Goal: Task Accomplishment & Management: Use online tool/utility

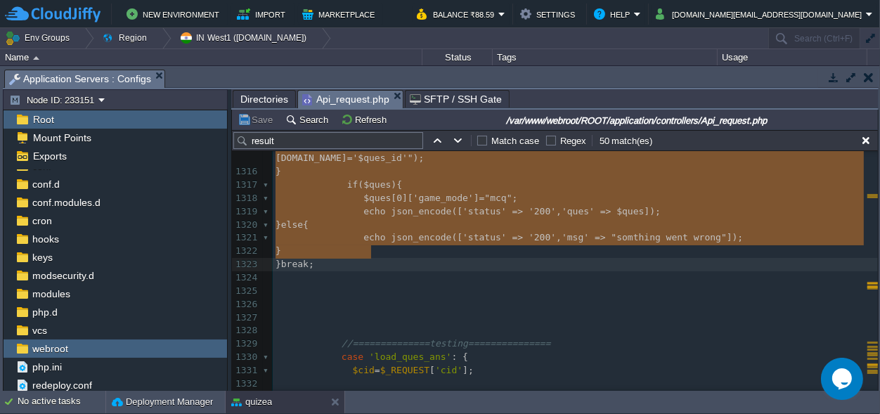
drag, startPoint x: 329, startPoint y: 233, endPoint x: 379, endPoint y: 253, distance: 54.3
type textarea "case 'get_tie_break_question': { $cid = $_REQUEST['cid']; $q_slno = $_REQUEST['…"
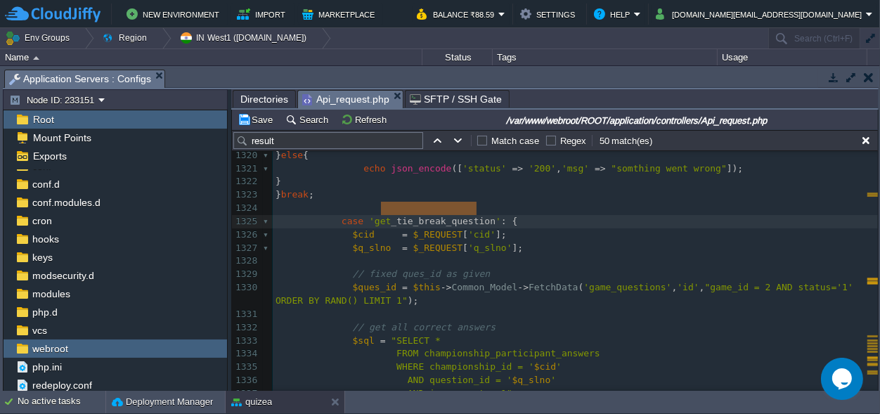
type textarea "tie_break_question"
drag, startPoint x: 476, startPoint y: 205, endPoint x: 386, endPoint y: 205, distance: 89.9
click at [412, 216] on span "tie_break_question" at bounding box center [445, 221] width 99 height 11
type textarea "get_"
drag, startPoint x: 386, startPoint y: 210, endPoint x: 367, endPoint y: 208, distance: 18.4
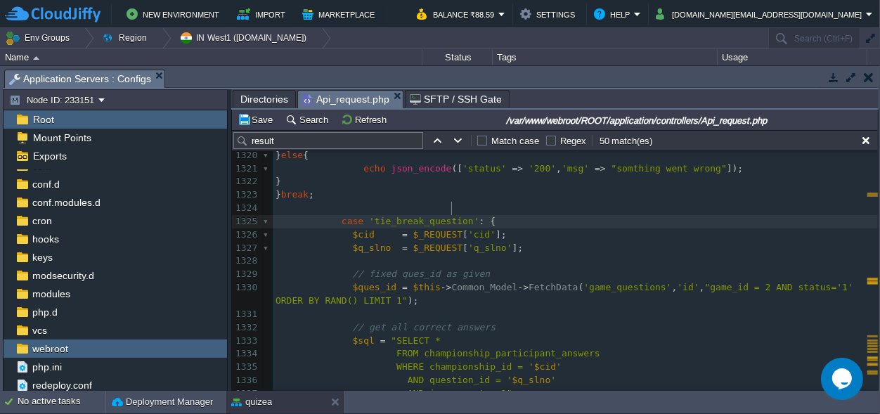
click at [452, 204] on div "xxxxxxxxxx $data = array ( 'status' => '200' , 'msg' => " result Declred" , 'ma…" at bounding box center [575, 334] width 605 height 795
click at [456, 206] on div "xxxxxxxxxx $data = array ( 'status' => '200' , 'msg' => " result Declred" , 'ma…" at bounding box center [575, 334] width 605 height 795
type textarea "_submit"
click at [510, 242] on pre "$q_slno = $_REQUEST [ 'q_slno' ];" at bounding box center [575, 248] width 605 height 13
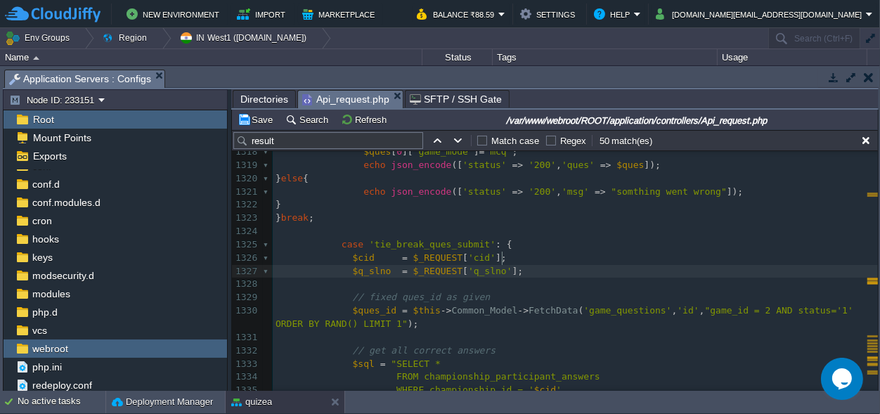
scroll to position [18062, 0]
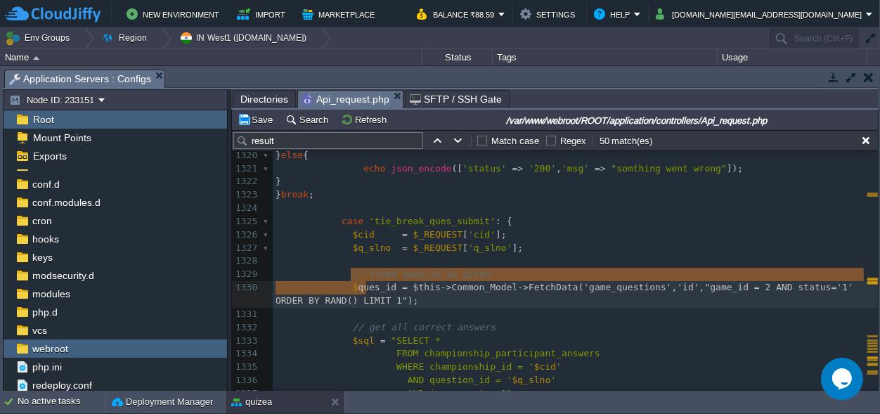
type textarea "$ques_id = $this->Common_Model->FetchData('game_questions','id',"game_id = 2 AN…"
drag, startPoint x: 390, startPoint y: 285, endPoint x: 348, endPoint y: 272, distance: 44.2
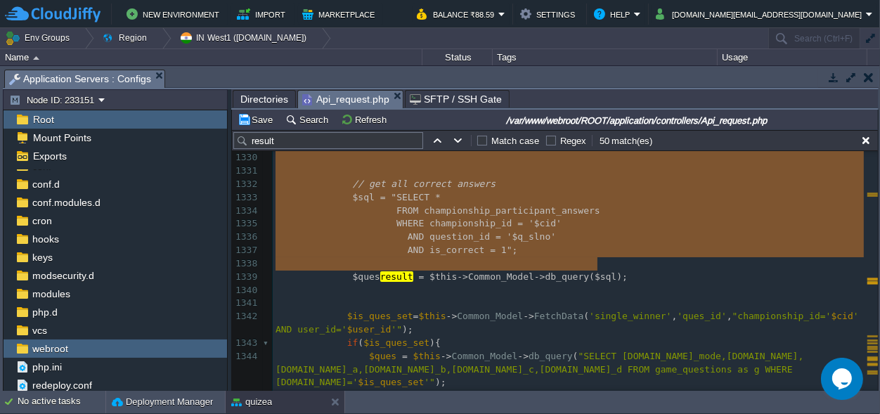
scroll to position [18166, 0]
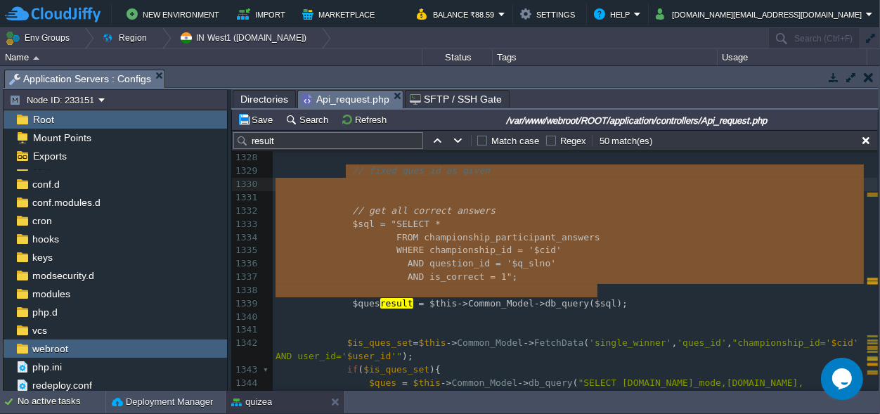
type textarea "// fixed ques_id as given // get all correct answers $sql = "SELECT * FROM cham…"
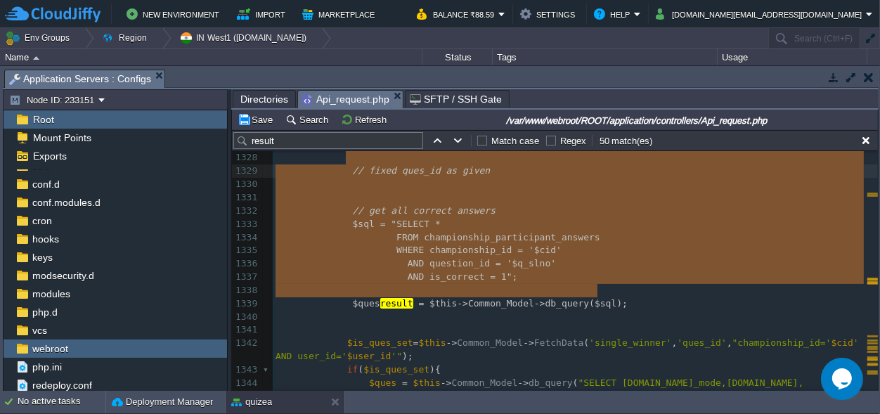
drag, startPoint x: 602, startPoint y: 261, endPoint x: 344, endPoint y: 159, distance: 278.2
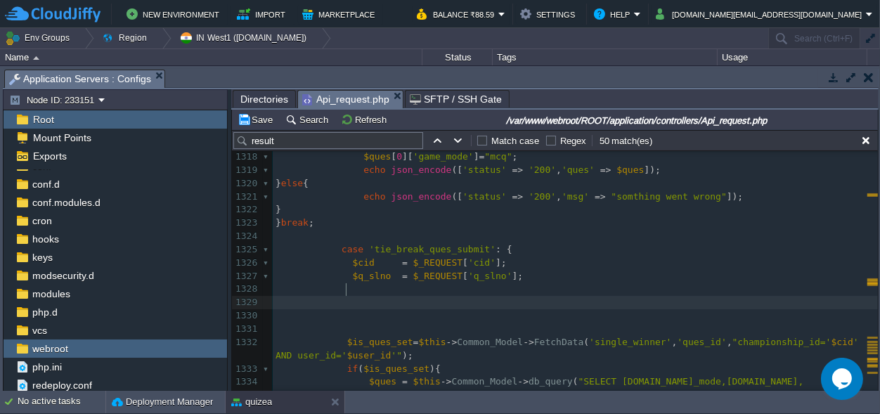
scroll to position [18036, 0]
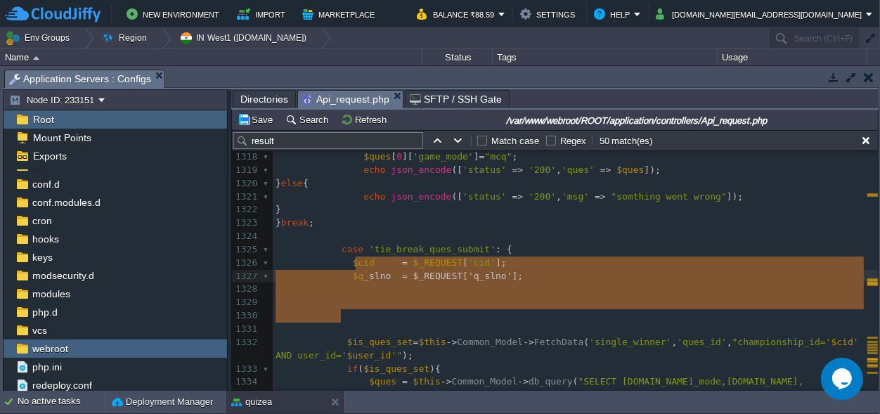
type textarea "q_slno = $_REQUEST['q_slno'];"
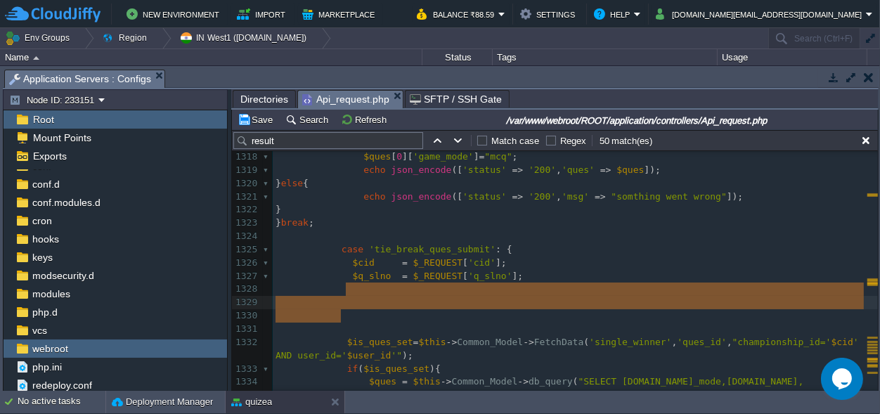
drag, startPoint x: 358, startPoint y: 318, endPoint x: 347, endPoint y: 292, distance: 28.3
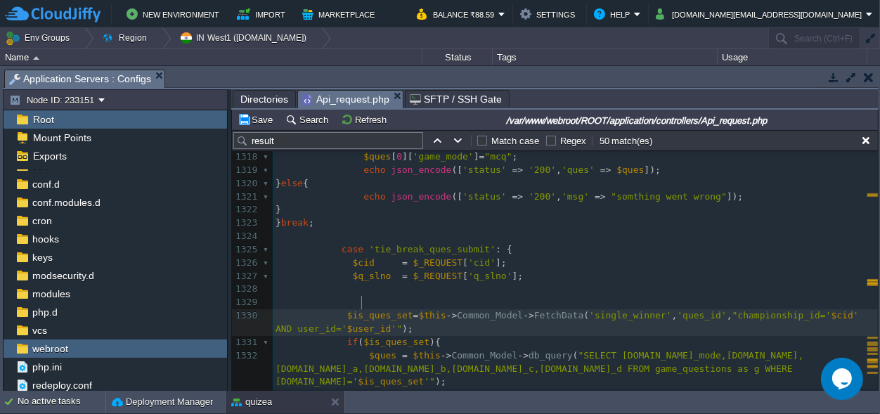
click at [362, 301] on div "xxxxxxxxxx $data = array ( 'status' => '200' , 'msg' => " result Declred" , 'ma…" at bounding box center [575, 316] width 605 height 702
click at [384, 310] on span "$ques_set" at bounding box center [371, 315] width 49 height 11
type textarea "id"
click at [339, 310] on span at bounding box center [311, 315] width 72 height 11
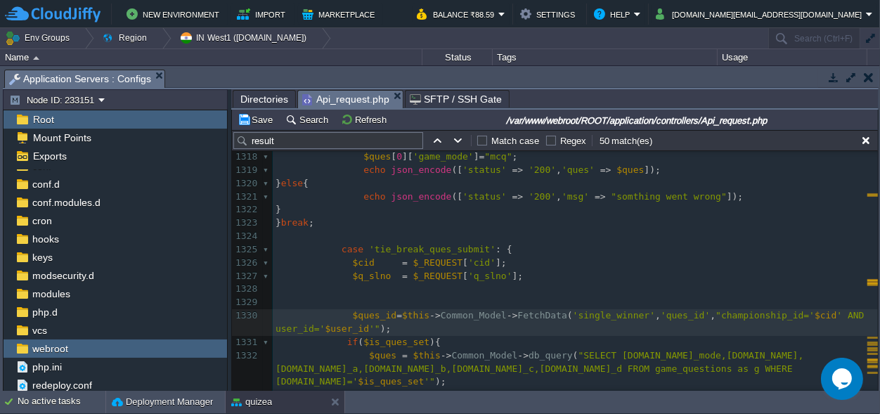
click at [356, 296] on pre at bounding box center [575, 302] width 605 height 13
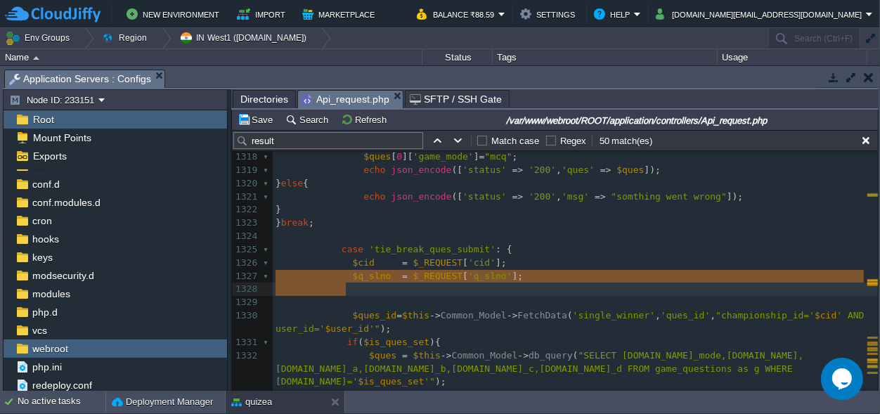
scroll to position [0, 70]
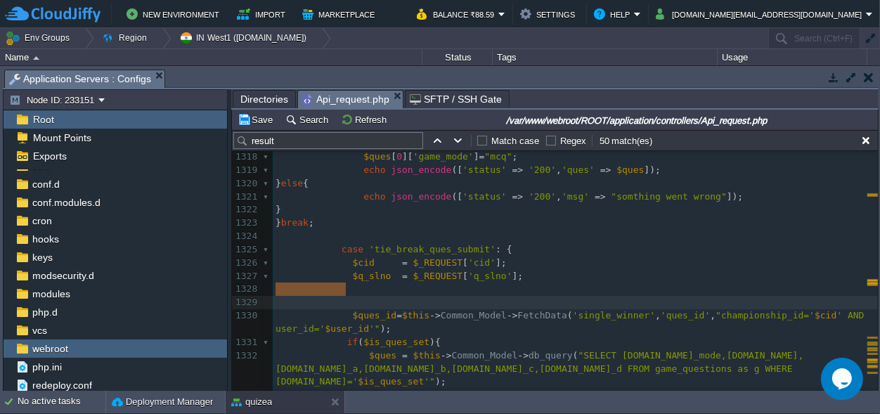
drag, startPoint x: 356, startPoint y: 285, endPoint x: 267, endPoint y: 283, distance: 89.2
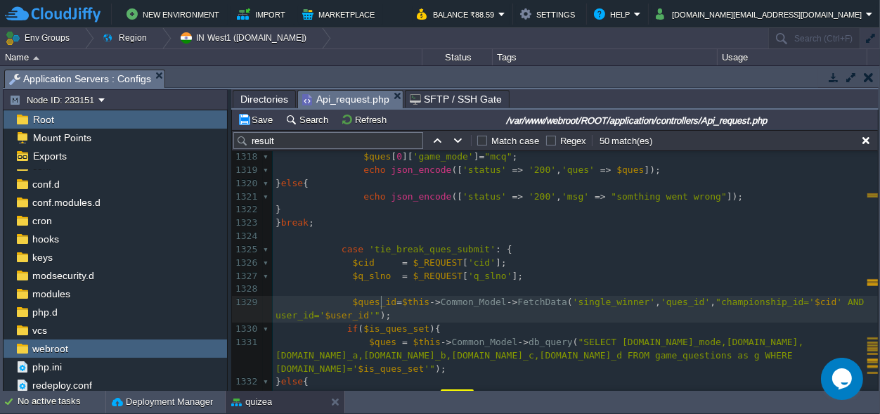
click at [380, 310] on span ");" at bounding box center [385, 315] width 11 height 11
click at [374, 297] on span "$ques_id" at bounding box center [375, 302] width 44 height 11
type textarea "$ques_id"
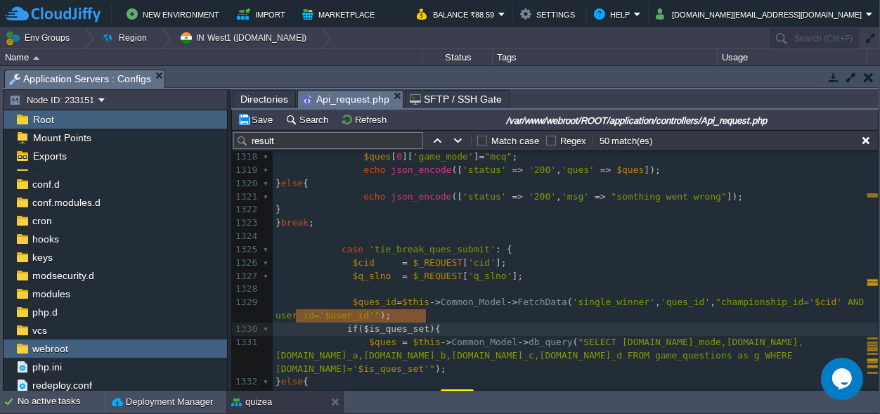
type textarea "if($is_ques_set){"
drag, startPoint x: 434, startPoint y: 313, endPoint x: 267, endPoint y: 311, distance: 167.2
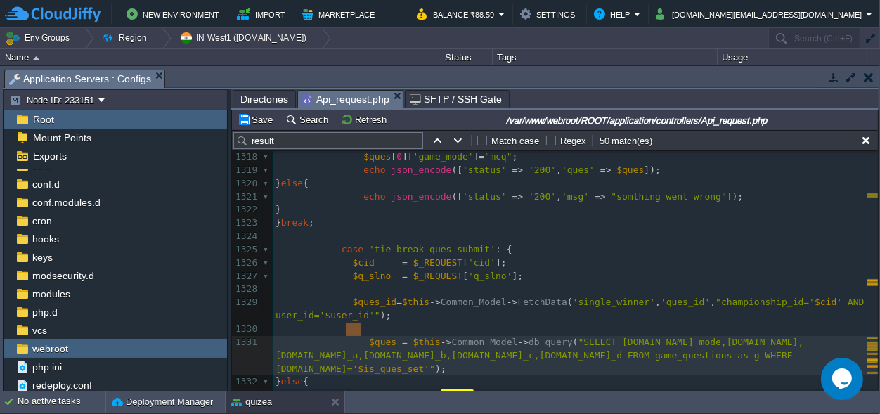
scroll to position [0, 15]
drag, startPoint x: 360, startPoint y: 329, endPoint x: 346, endPoint y: 326, distance: 13.6
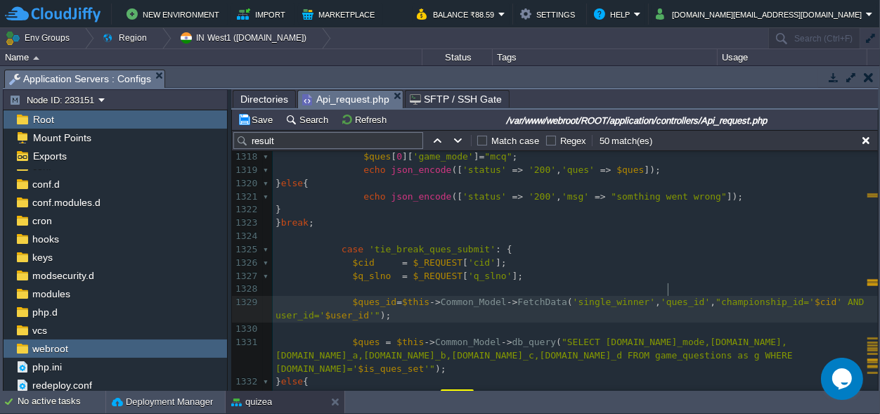
click at [669, 287] on div "xxxxxxxxxx $data = array ( 'status' => '200' , 'msg' => " result Declred" , 'ma…" at bounding box center [575, 309] width 605 height 689
type textarea ","
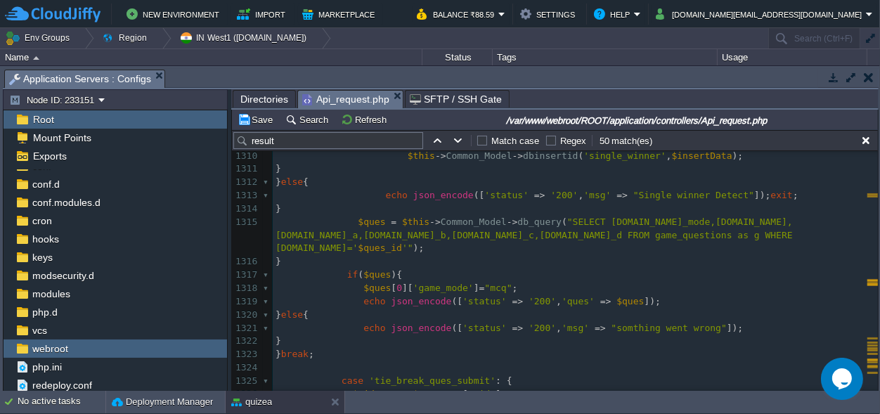
scroll to position [17903, 0]
click at [654, 295] on pre "echo json_encode ([ 'status' => '200' , 'ques' => $ques ]);" at bounding box center [575, 301] width 605 height 13
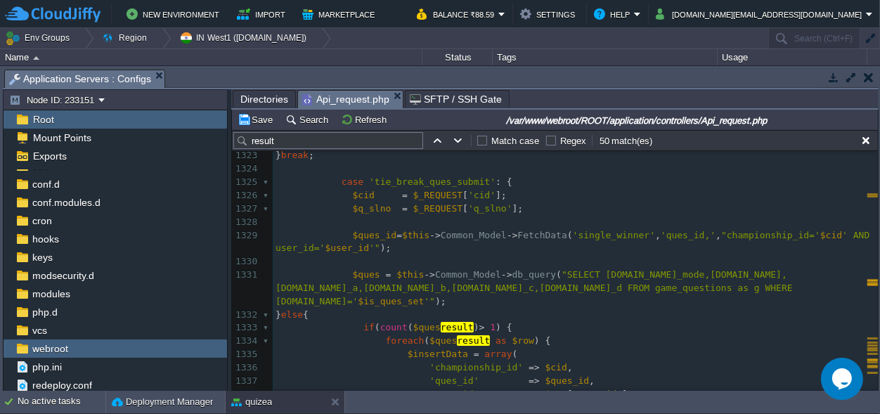
scroll to position [18034, 0]
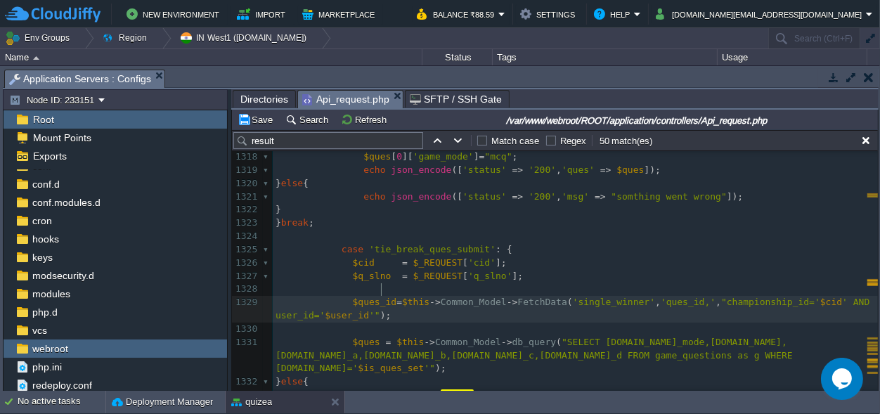
click at [383, 287] on div "xxxxxxxxxx } else { 1309 ​ 1310 $this -> Common_Model -> dbinsertid ( 'single_w…" at bounding box center [575, 270] width 605 height 530
click at [388, 287] on div "xxxxxxxxxx } else { 1309 ​ 1310 $this -> Common_Model -> dbinsertid ( 'single_w…" at bounding box center [575, 270] width 605 height 530
click at [658, 289] on div "xxxxxxxxxx $data = array ( 'status' => '200' , 'msg' => " result Declred" , 'ma…" at bounding box center [575, 276] width 605 height 543
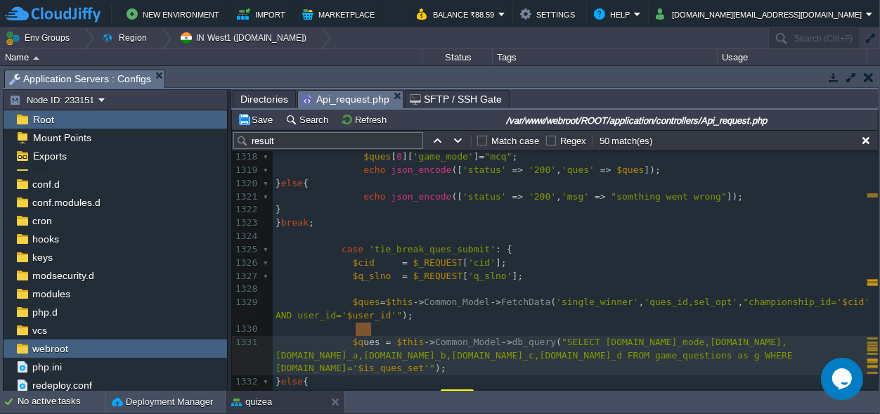
scroll to position [0, 20]
drag, startPoint x: 370, startPoint y: 327, endPoint x: 353, endPoint y: 329, distance: 16.9
type textarea "cu"
type textarea "orrectans"
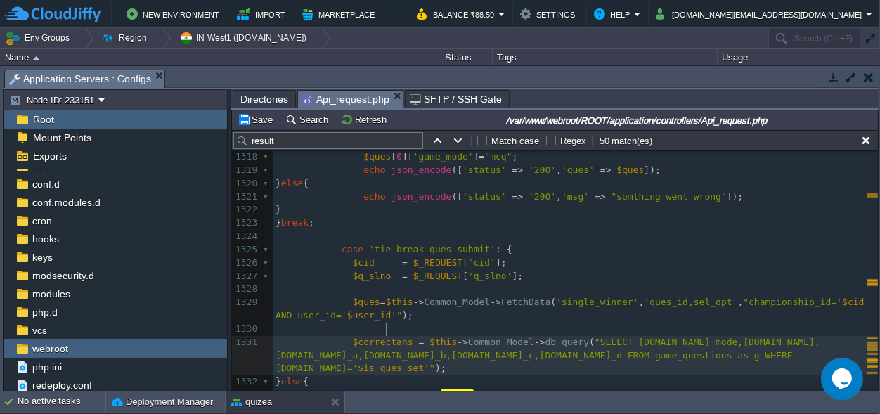
click at [385, 337] on span "$correctans" at bounding box center [383, 342] width 60 height 11
type textarea "_"
click at [555, 337] on span "db_query" at bounding box center [572, 342] width 44 height 11
type textarea "FetchData"
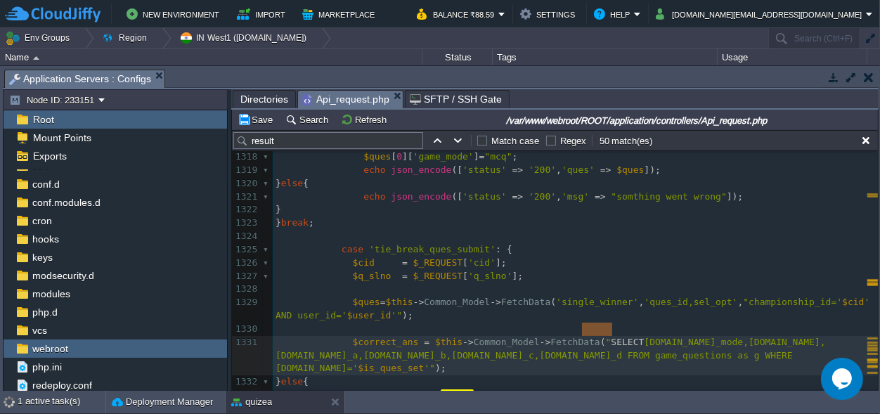
scroll to position [0, 30]
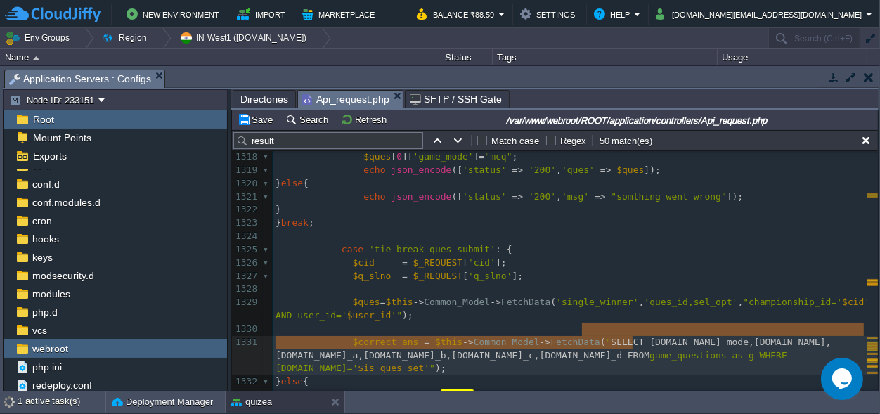
type textarea "SELECT [DOMAIN_NAME]_mode,[DOMAIN_NAME],[DOMAIN_NAME]_a,[DOMAIN_NAME]_b,[DOMAIN…"
drag, startPoint x: 582, startPoint y: 325, endPoint x: 636, endPoint y: 345, distance: 57.6
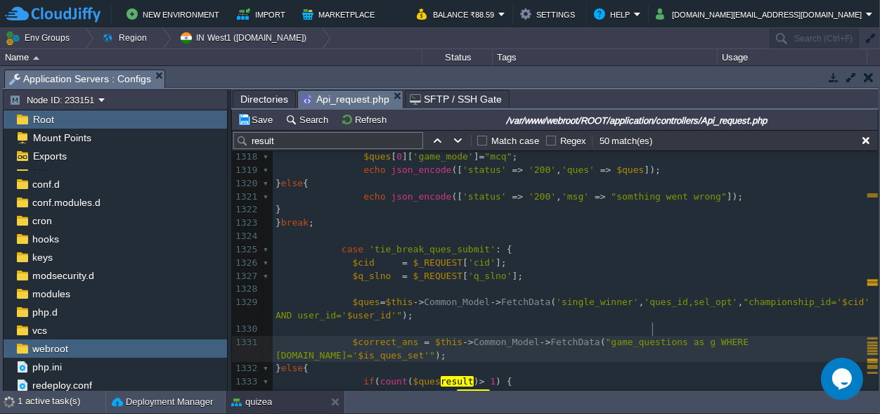
click at [652, 337] on span ""game_questions as g WHERE [DOMAIN_NAME]='" at bounding box center [514, 349] width 478 height 24
type textarea """
drag, startPoint x: 662, startPoint y: 329, endPoint x: 719, endPoint y: 328, distance: 57.6
type textarea """
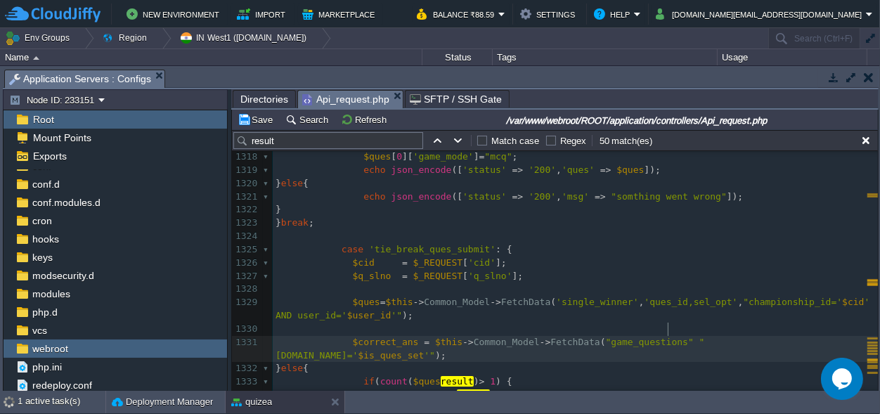
scroll to position [0, 0]
click at [357, 288] on div "xxxxxxxxxx $data = array ( 'status' => '200' , 'msg' => " result Declred" , 'ma…" at bounding box center [575, 276] width 605 height 543
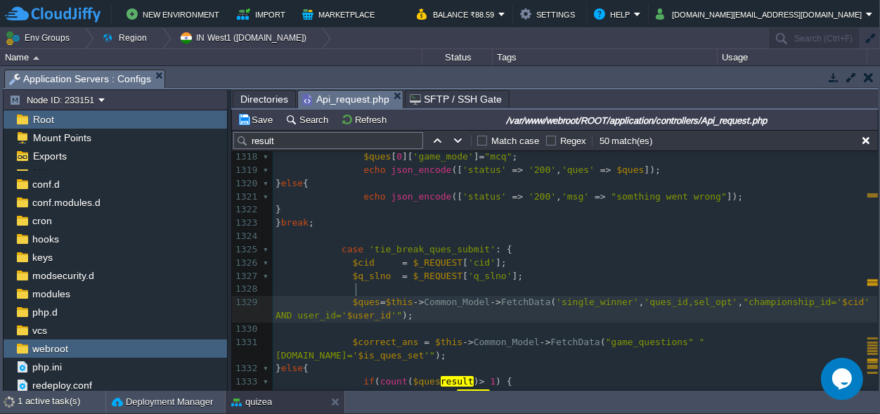
type textarea "$ques"
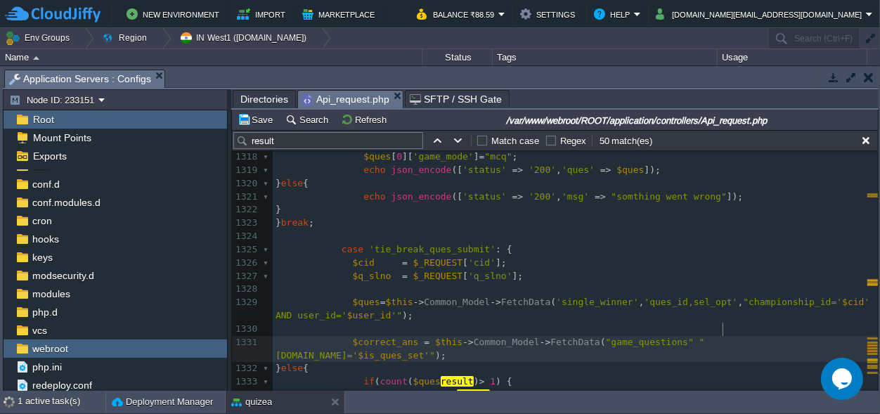
click at [424, 350] on span "$is_ques_set" at bounding box center [391, 355] width 66 height 11
paste textarea "["
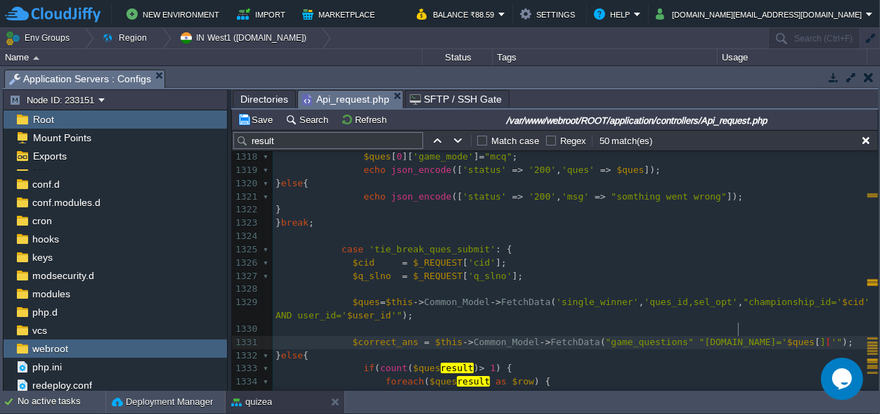
type textarea "[][]"
type textarea "0"
type textarea "''"
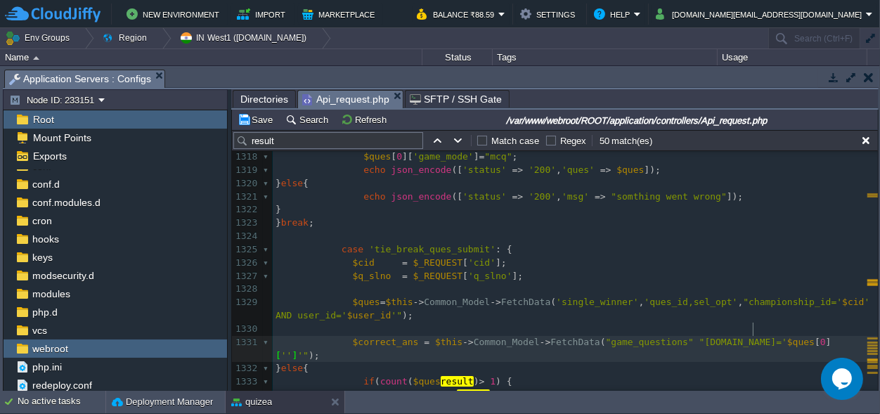
click at [644, 297] on span "'ques_id,sel_opt'" at bounding box center [690, 302] width 93 height 11
type textarea "ques_id"
click at [308, 350] on span "['']'"" at bounding box center [291, 355] width 33 height 11
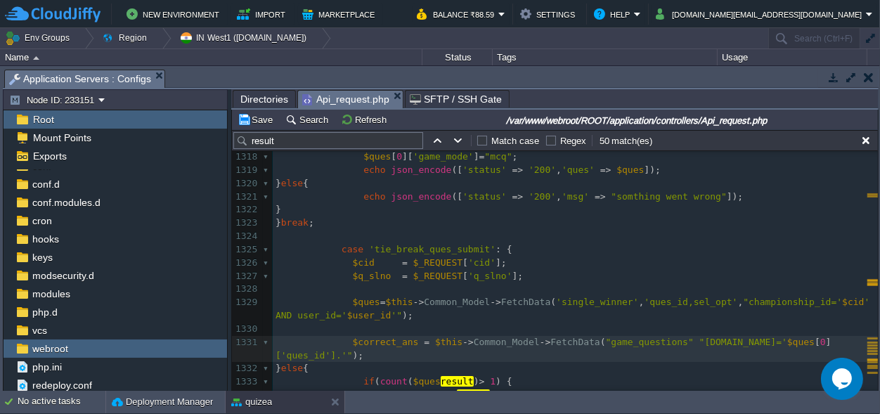
type textarea ".""
click at [699, 337] on span ""[DOMAIN_NAME]='" at bounding box center [743, 342] width 88 height 11
type textarea ""."
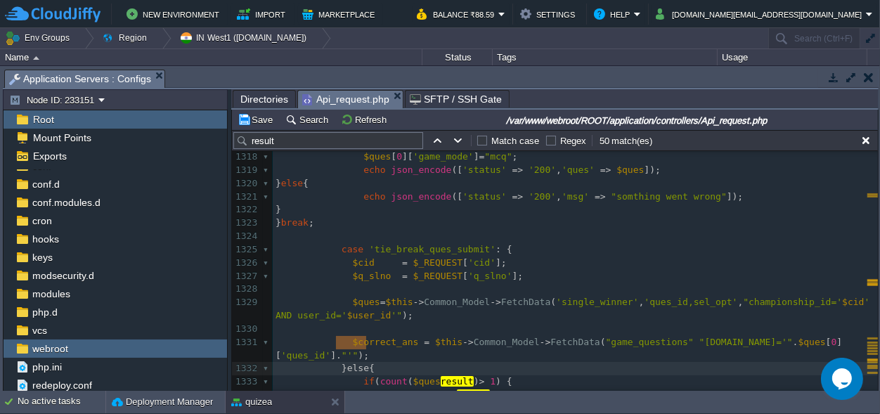
type textarea "}else{"
drag, startPoint x: 337, startPoint y: 342, endPoint x: 370, endPoint y: 341, distance: 32.3
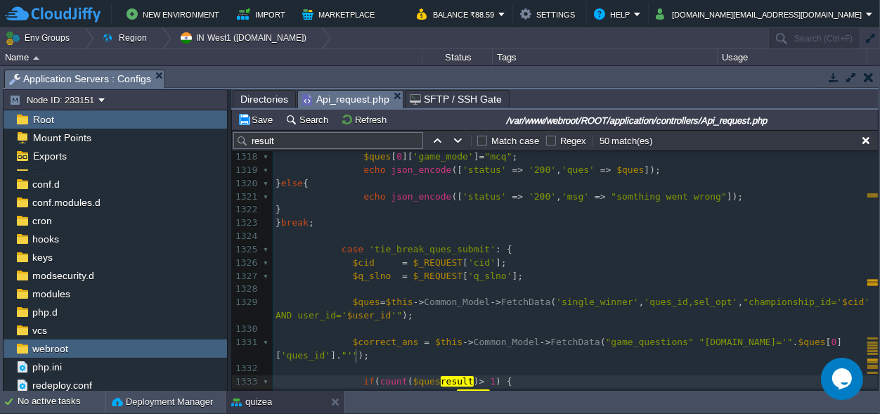
scroll to position [11, 80]
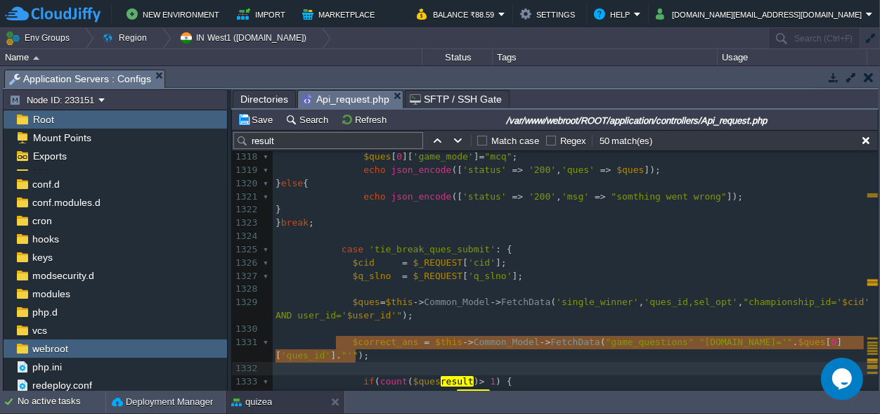
drag, startPoint x: 356, startPoint y: 353, endPoint x: 356, endPoint y: 339, distance: 13.4
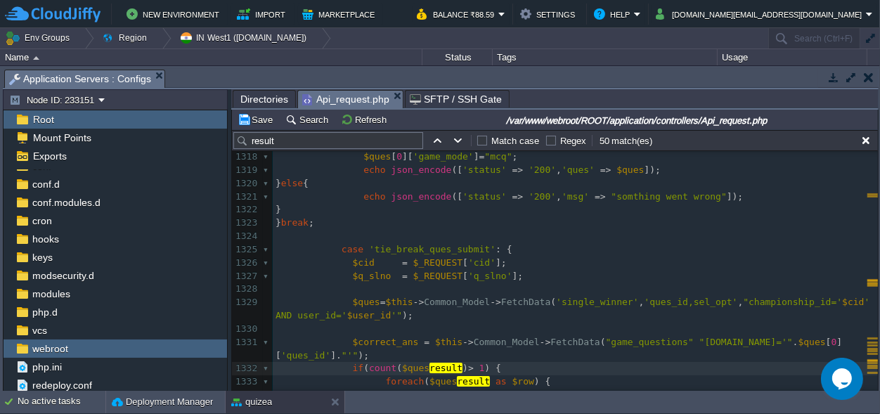
scroll to position [0, 0]
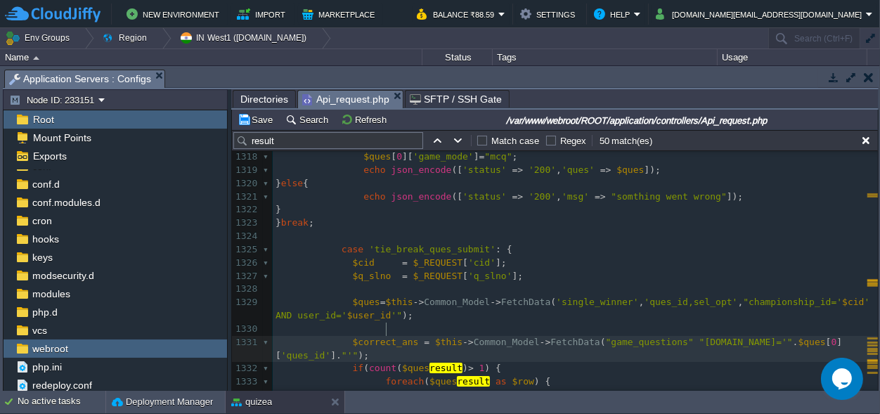
click at [387, 328] on div "xxxxxxxxxx $data = array ( 'status' => '200' , 'msg' => " result Declred" , 'ma…" at bounding box center [575, 276] width 605 height 543
type textarea "$correct_ans"
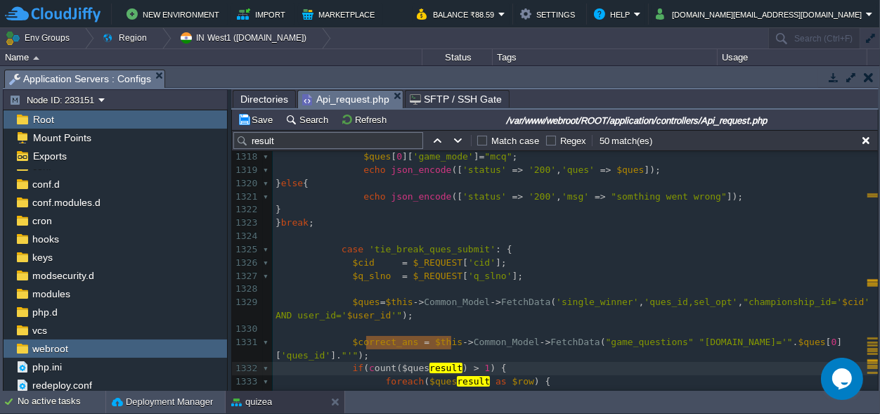
type textarea "count($quesresult)"
drag, startPoint x: 449, startPoint y: 343, endPoint x: 363, endPoint y: 342, distance: 86.4
paste textarea
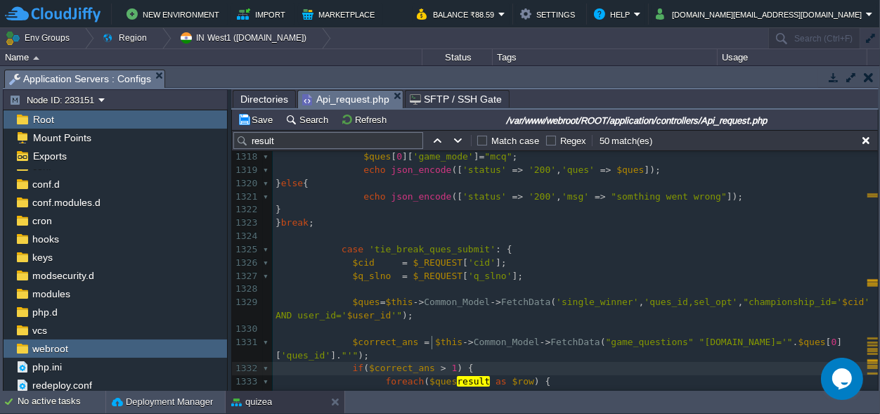
click at [441, 363] on span ">" at bounding box center [444, 368] width 6 height 11
type textarea "=="
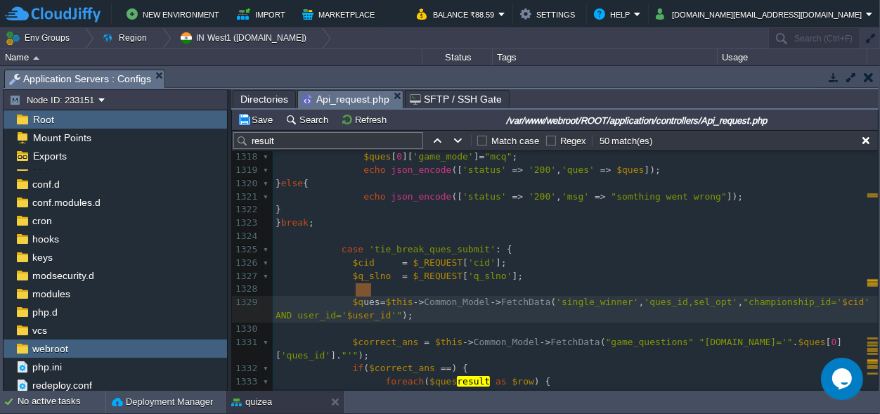
type textarea "$ques"
drag, startPoint x: 370, startPoint y: 289, endPoint x: 352, endPoint y: 287, distance: 17.7
click at [675, 288] on div "xxxxxxxxxx $data = array ( 'status' => '200' , 'msg' => " result Declred" , 'ma…" at bounding box center [575, 276] width 605 height 543
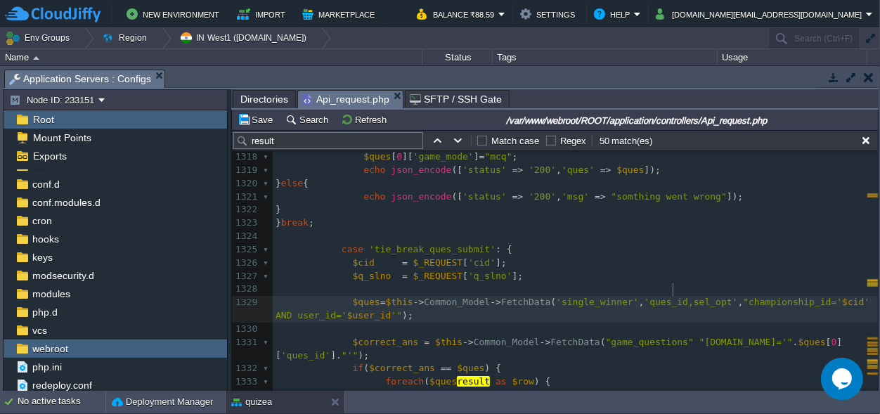
type textarea "sel_opt"
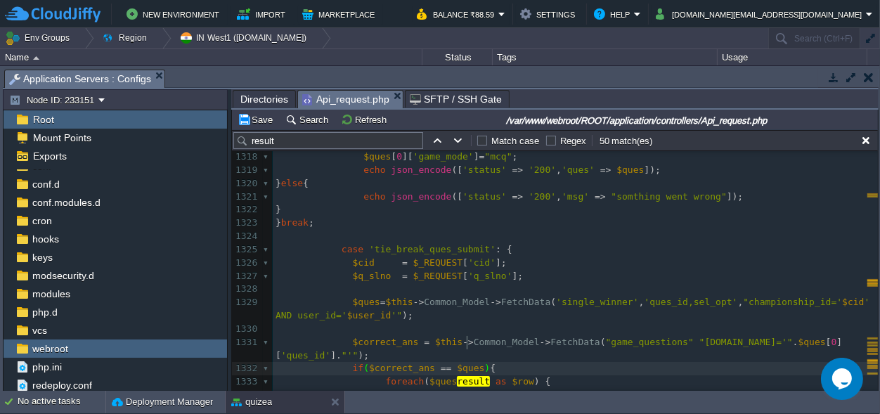
click at [426, 323] on pre "​" at bounding box center [575, 329] width 605 height 13
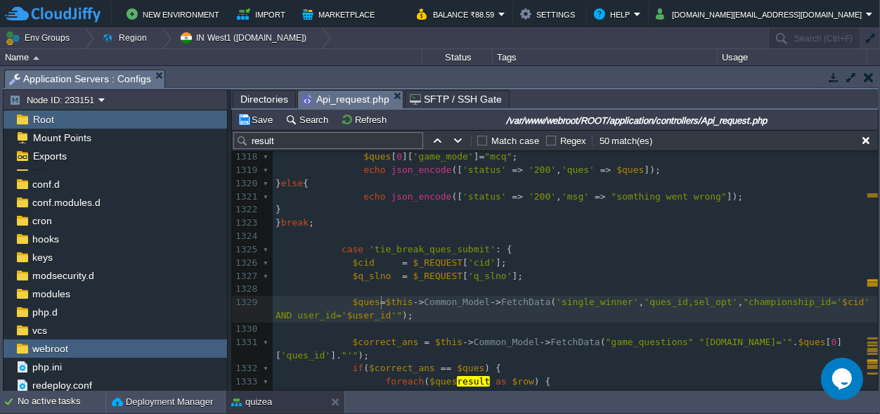
click at [438, 308] on pre "$ques = $this -> Common_Model -> FetchData ( 'single_winner' , 'ques_id,sel_opt…" at bounding box center [575, 309] width 605 height 27
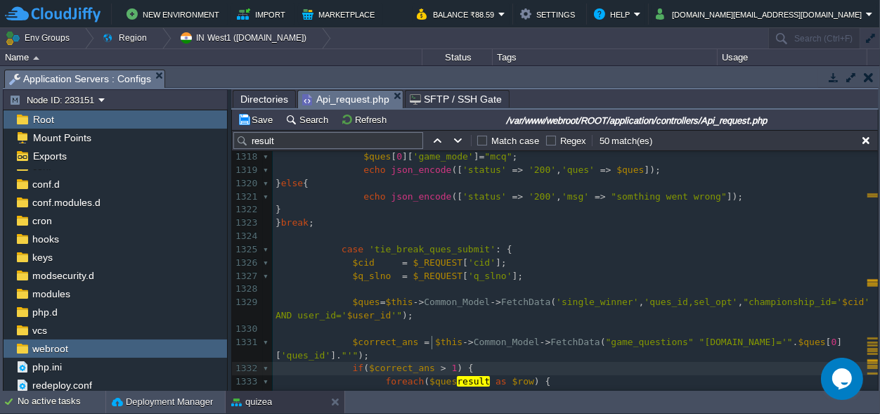
type textarea "count($quesresult)"
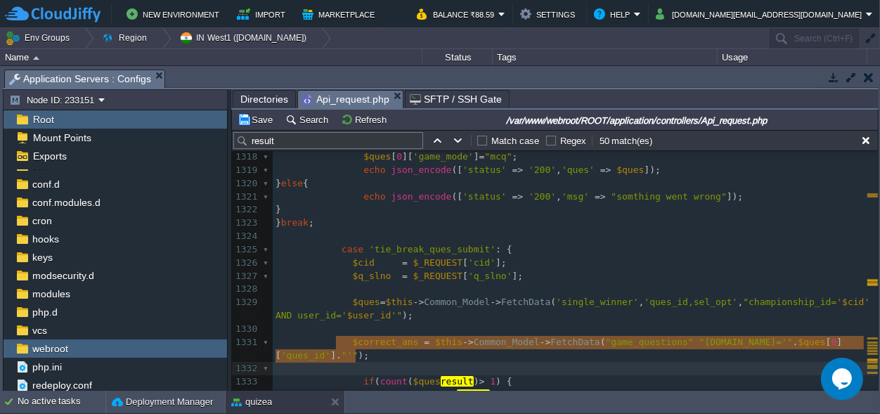
type textarea "}else{"
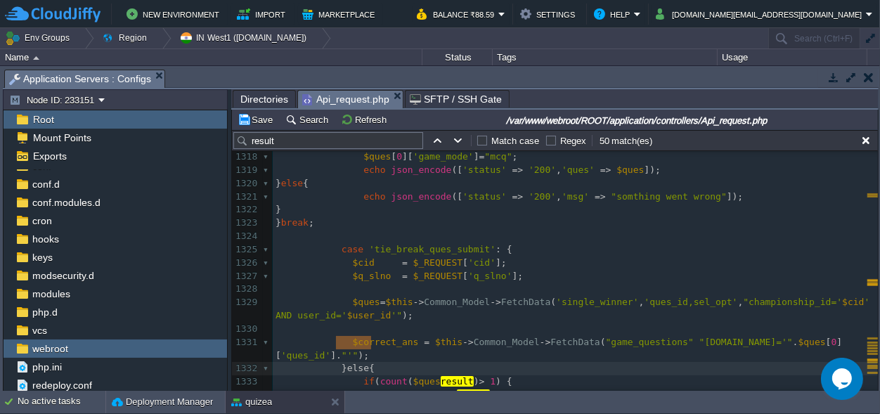
scroll to position [0, 0]
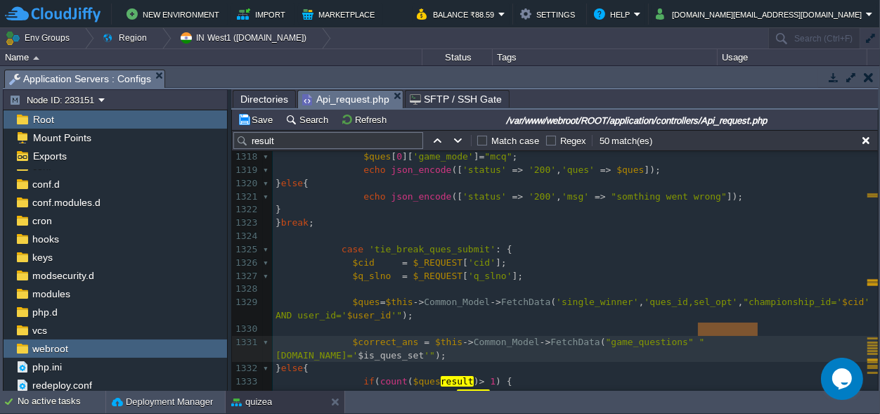
type textarea "as g WHERE"
type textarea "SELECT [DOMAIN_NAME]_mode,[DOMAIN_NAME],[DOMAIN_NAME]_a,[DOMAIN_NAME]_b,[DOMAIN…"
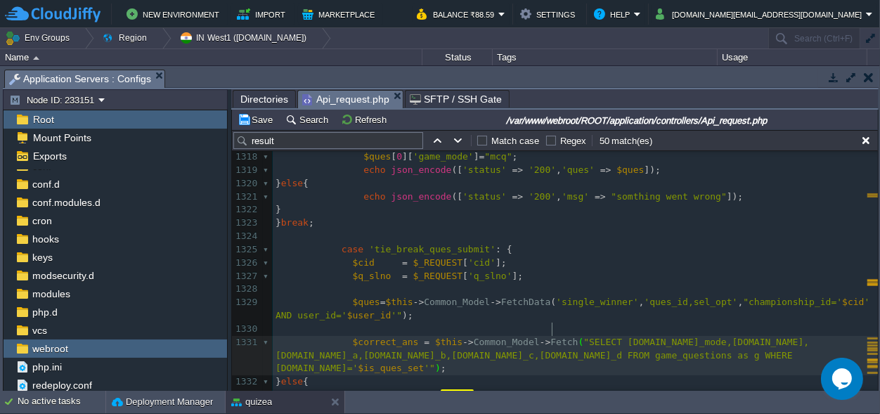
type textarea "db_query"
type textarea "ques"
type textarea "if($is_ques_set){"
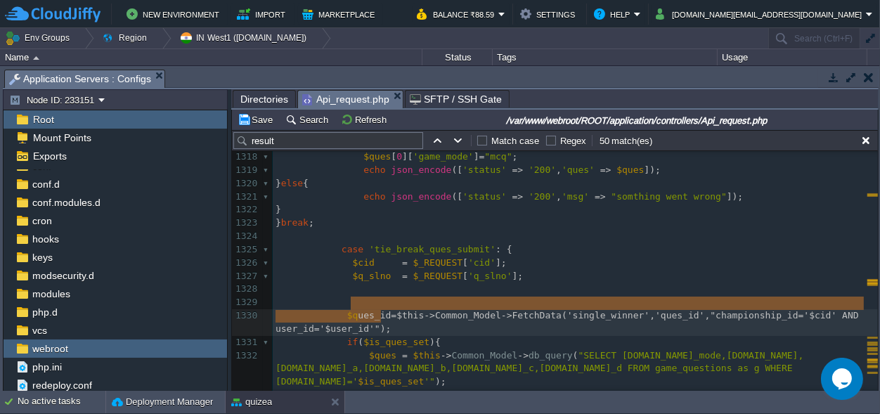
type textarea "$ques_id=$this->Common_Model->FetchData('single_winner','ques_id',"championship…"
drag, startPoint x: 401, startPoint y: 315, endPoint x: 339, endPoint y: 302, distance: 63.9
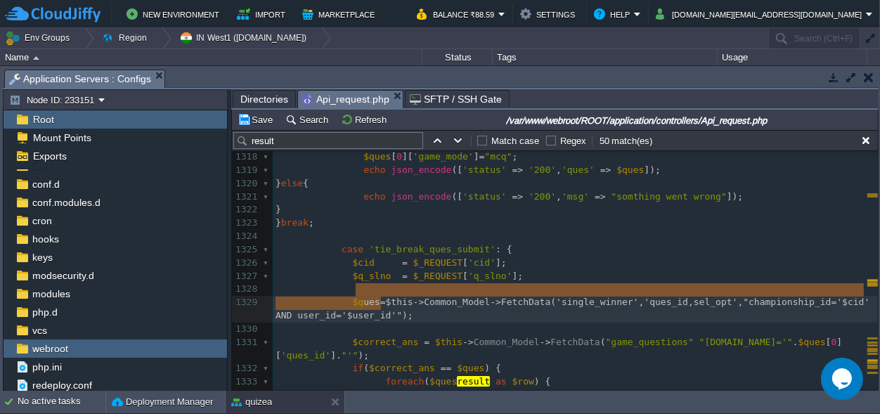
type textarea "$ques=$this->Common_Model->FetchData('single_winner','ques_id,sel_opt',"champio…"
drag, startPoint x: 385, startPoint y: 299, endPoint x: 344, endPoint y: 287, distance: 42.5
paste textarea
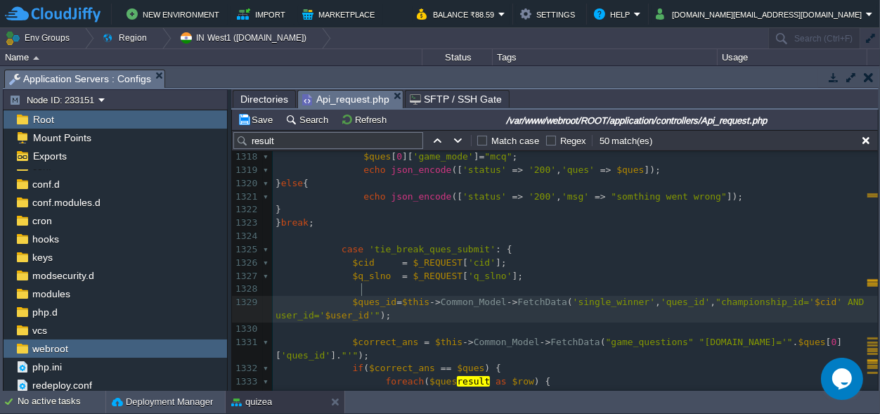
scroll to position [0, 0]
click at [360, 297] on span "$ques_id" at bounding box center [375, 302] width 44 height 11
type textarea "$ques_id"
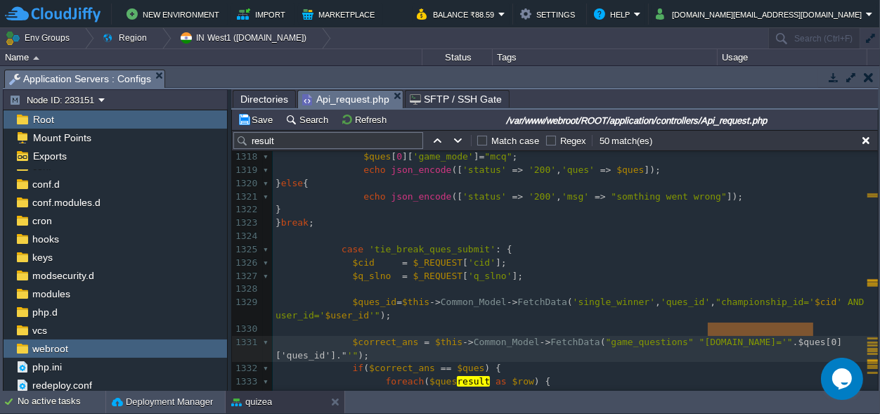
type textarea "".$ques[0]['ques_id'].""
drag, startPoint x: 812, startPoint y: 324, endPoint x: 703, endPoint y: 330, distance: 108.4
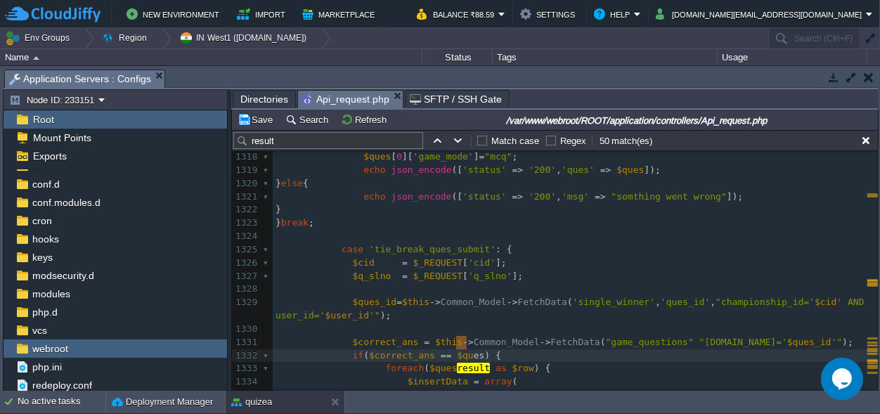
scroll to position [0, 20]
drag, startPoint x: 467, startPoint y: 339, endPoint x: 452, endPoint y: 339, distance: 14.1
type textarea "sel_opt"
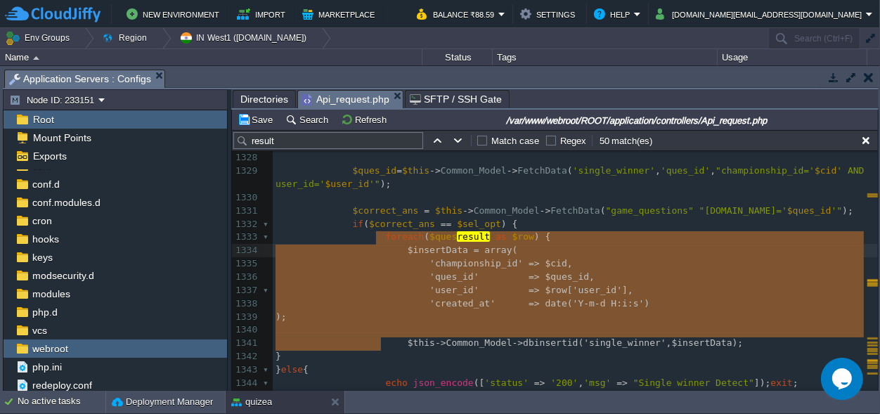
scroll to position [98, 105]
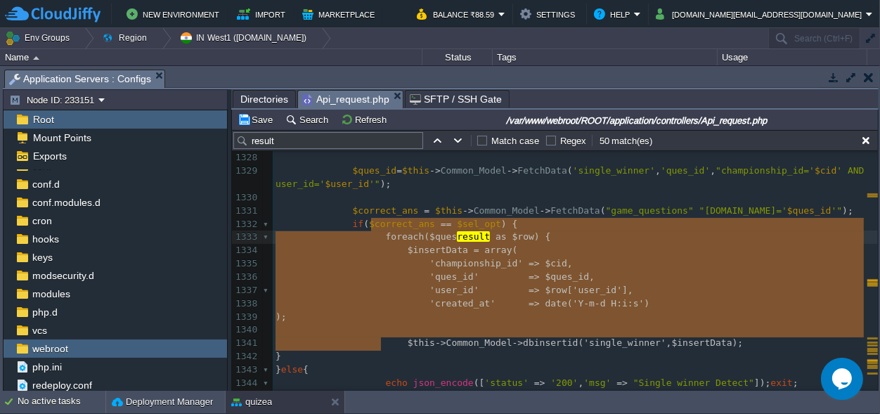
type textarea "foreach($quesresult as $row) { $insertData = array( 'championship_id' => $cid, …"
drag, startPoint x: 386, startPoint y: 339, endPoint x: 374, endPoint y: 229, distance: 110.3
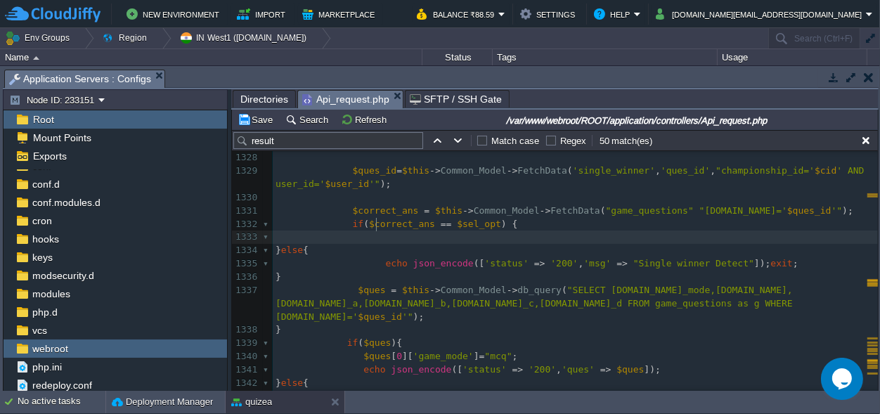
scroll to position [0, 0]
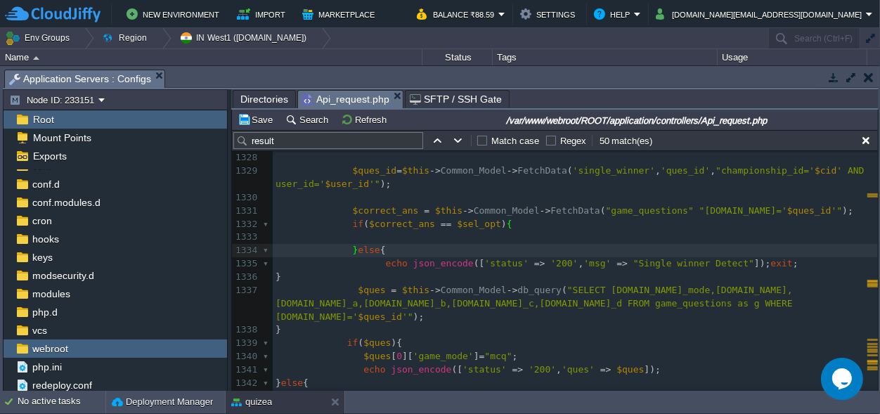
click at [766, 204] on pre "$correct_ans = $this -> Common_Model -> FetchData ( "game_questions" "[DOMAIN_N…" at bounding box center [575, 210] width 605 height 13
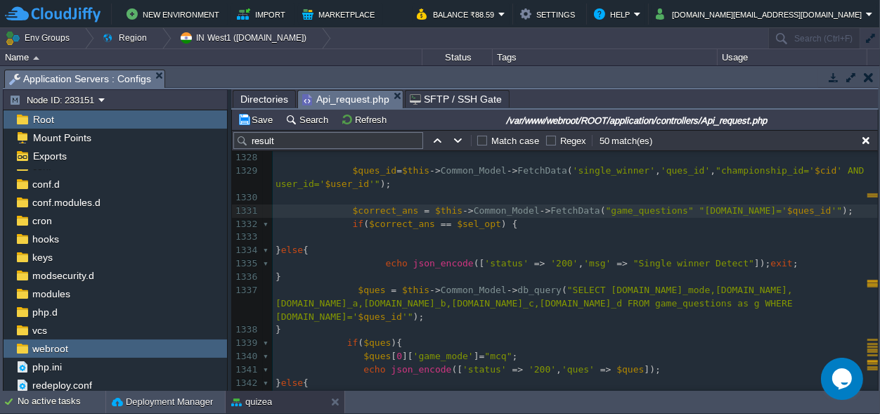
click at [386, 191] on pre "​" at bounding box center [575, 197] width 605 height 13
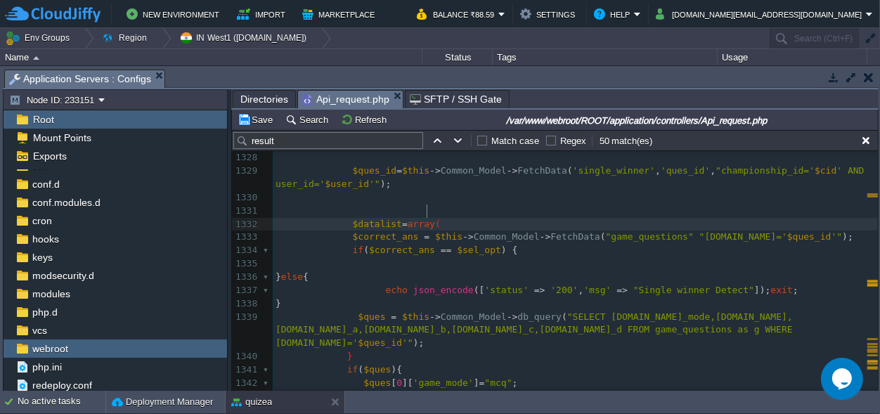
scroll to position [0, 85]
type textarea "$datalist=array();"
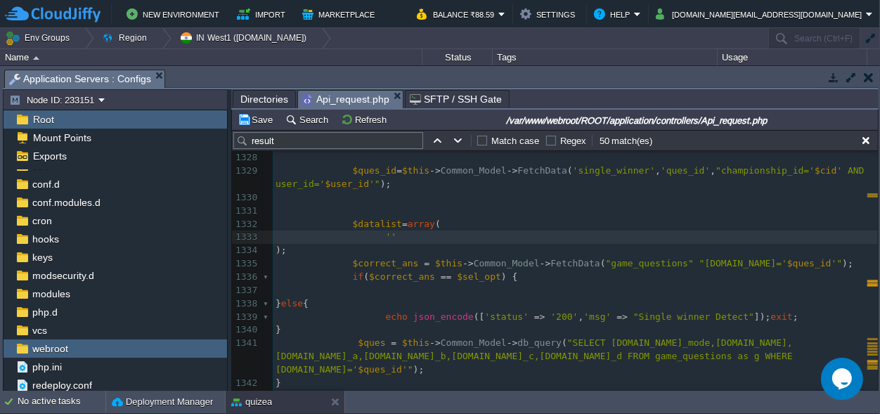
scroll to position [18100, 0]
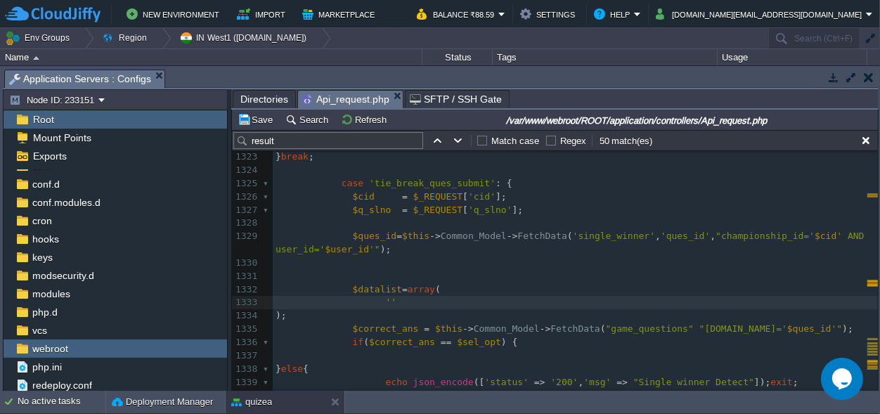
type textarea "''"
click at [382, 290] on div "xxxxxxxxxx $data = array ( 'status' => '200' , 'msg' => " result Declred" , 'ma…" at bounding box center [575, 303] width 605 height 728
paste textarea
click at [431, 296] on pre "'sel_opt'" at bounding box center [575, 302] width 605 height 13
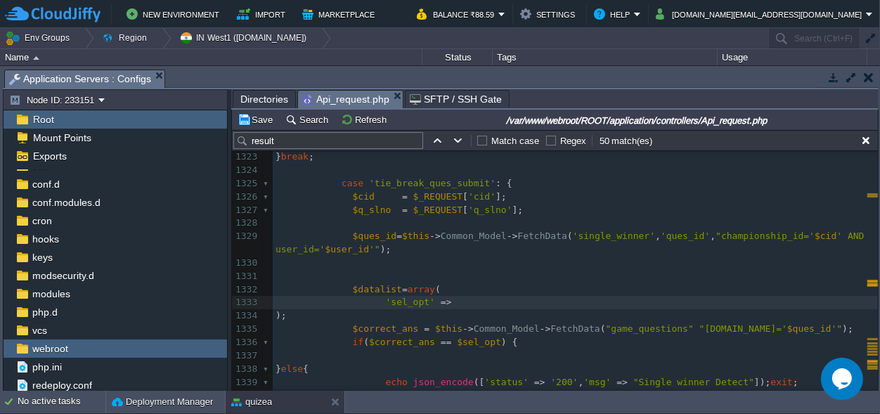
scroll to position [0, 20]
paste textarea ","
type textarea "=>$,"
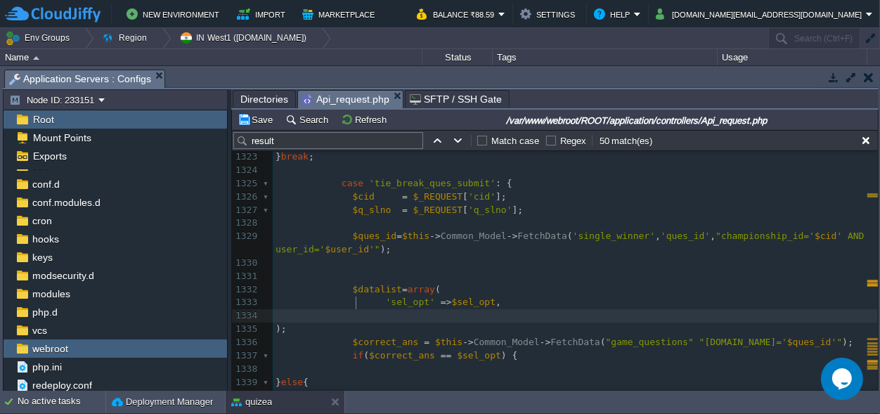
scroll to position [0, 0]
type textarea "''"
paste textarea
click at [463, 309] on pre "'time_taken'" at bounding box center [575, 315] width 605 height 13
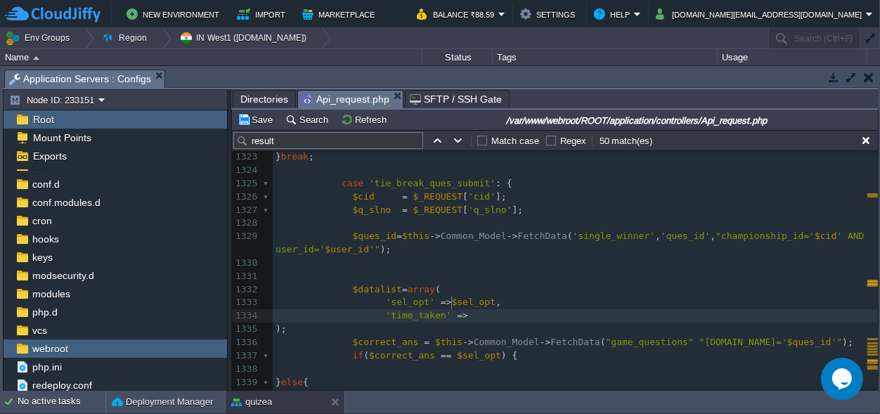
type textarea "=>$"
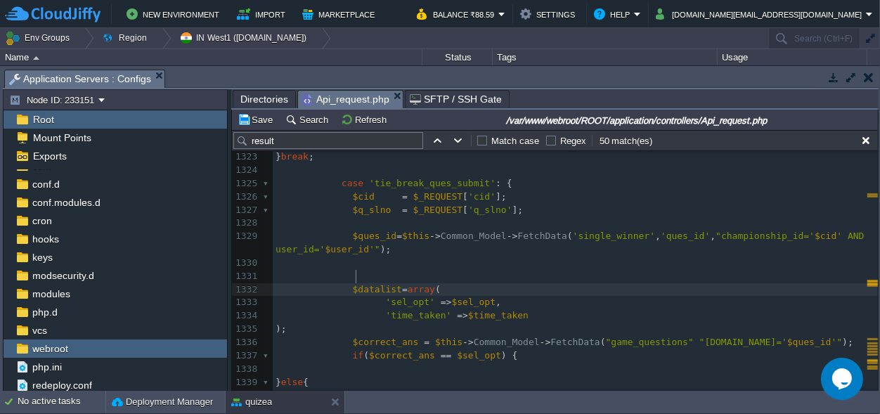
scroll to position [0, 0]
click at [355, 284] on span "$datalist" at bounding box center [377, 289] width 49 height 11
type textarea "$datalist"
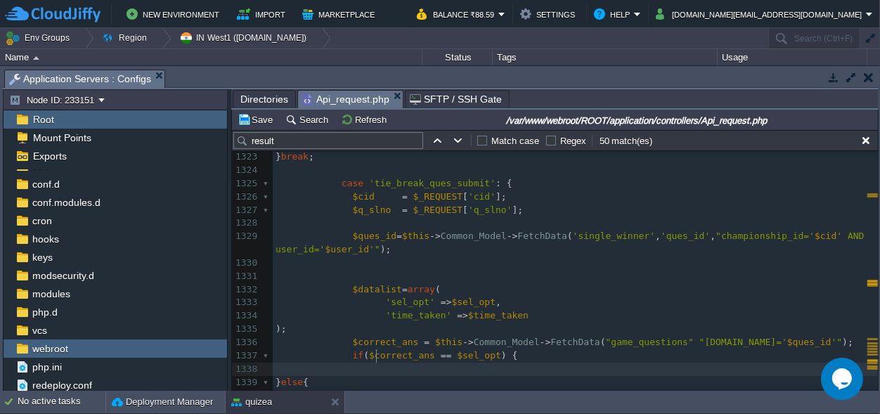
click at [382, 363] on pre at bounding box center [575, 369] width 605 height 13
click at [432, 363] on pre "$datalist" at bounding box center [575, 369] width 605 height 13
type textarea "[]"
type textarea "''"
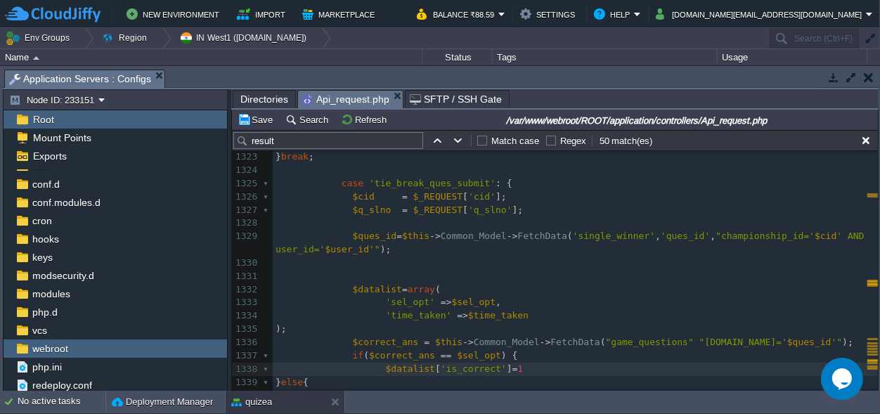
type textarea "=1;"
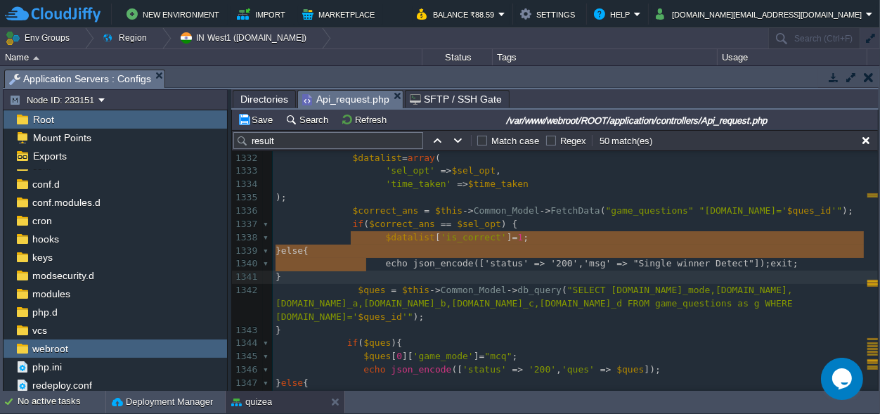
scroll to position [22, 90]
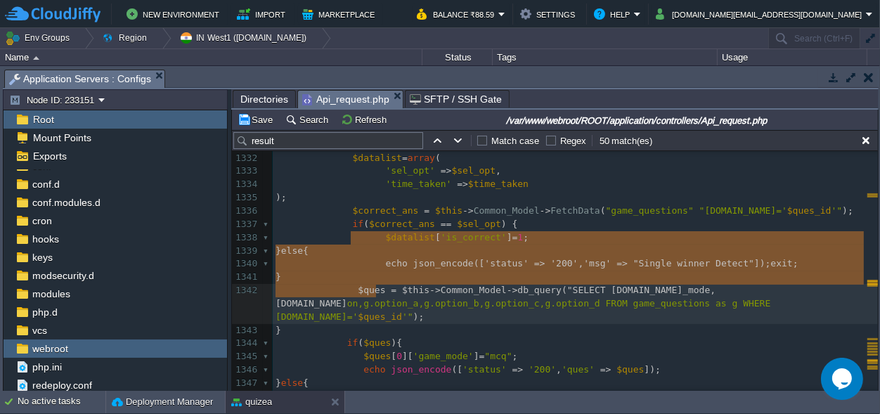
type textarea "else{ echo json_encode(['status' => '200', 'msg' => "Single winner Detect"]);ex…"
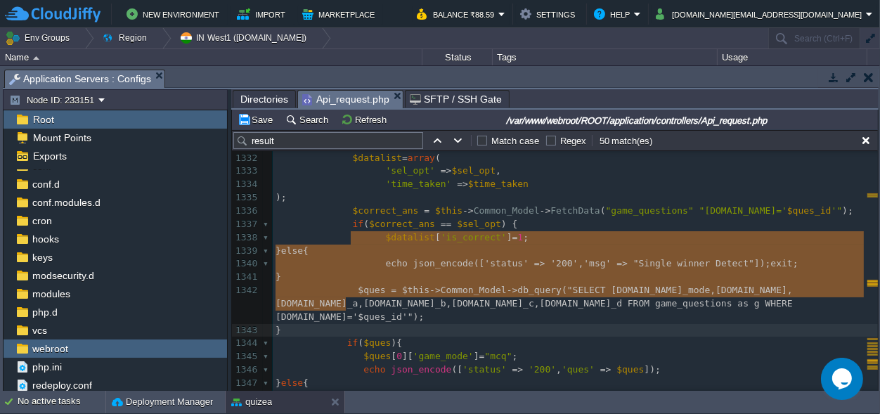
drag, startPoint x: 350, startPoint y: 242, endPoint x: 377, endPoint y: 306, distance: 69.3
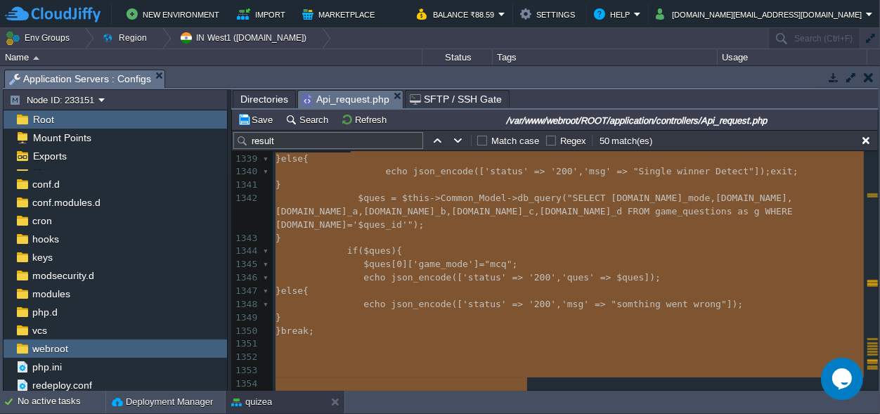
scroll to position [18336, 0]
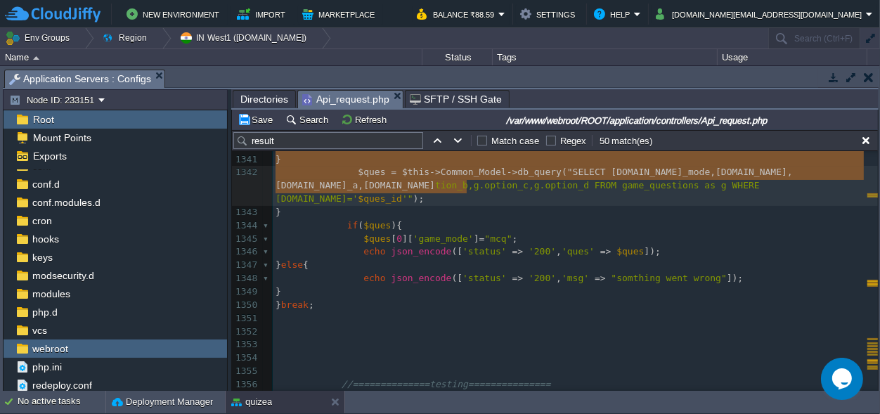
type textarea "else{ echo json_encode(['status' => '200', 'msg' => "Single winner Detect"]);ex…"
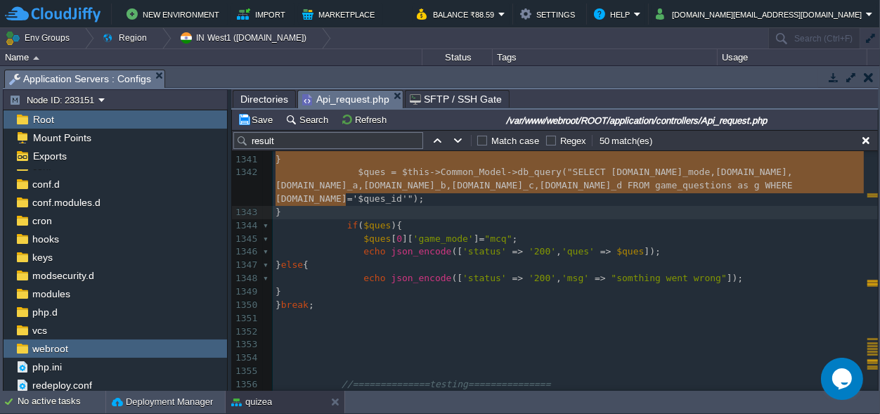
drag, startPoint x: 351, startPoint y: 237, endPoint x: 458, endPoint y: 197, distance: 113.8
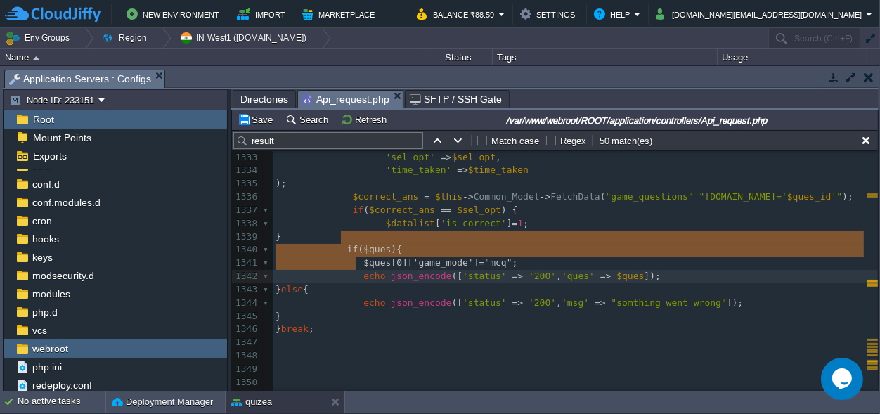
type textarea "if($ques){ $ques[0]['game_mode']="mcq"; echo json_encode(['status' => '200', 'q…"
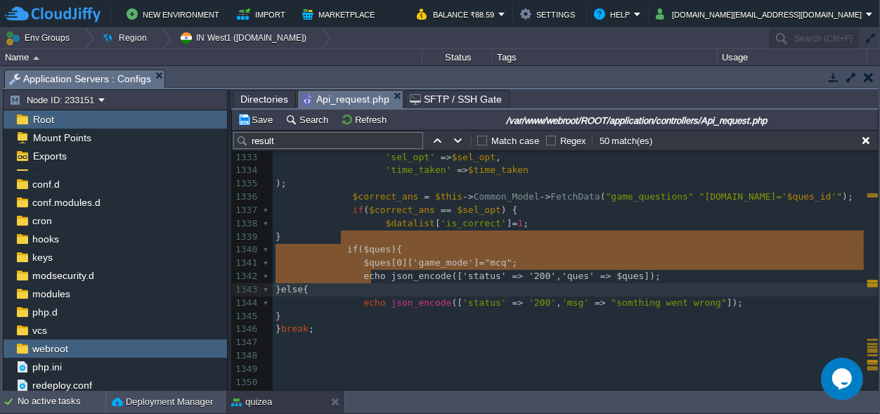
drag, startPoint x: 342, startPoint y: 231, endPoint x: 391, endPoint y: 273, distance: 63.8
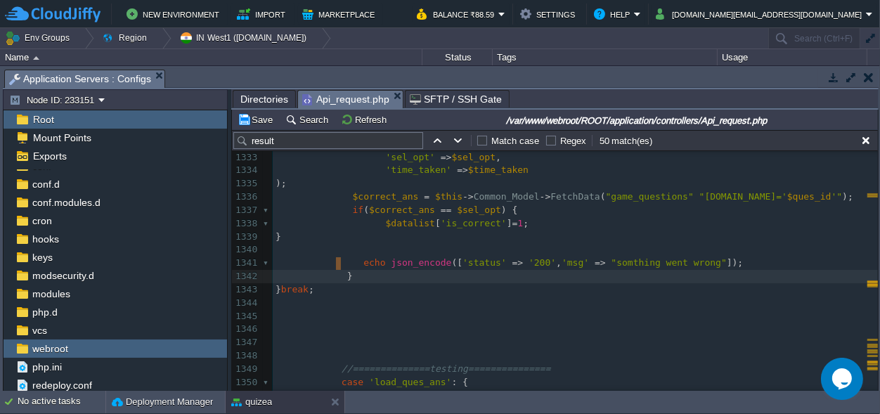
type textarea "}"
drag, startPoint x: 336, startPoint y: 267, endPoint x: 344, endPoint y: 261, distance: 9.6
type textarea "echo json_encode(['status' => '200', 'msg' => "somthing went wrong"]);"
drag, startPoint x: 341, startPoint y: 263, endPoint x: 252, endPoint y: 261, distance: 89.3
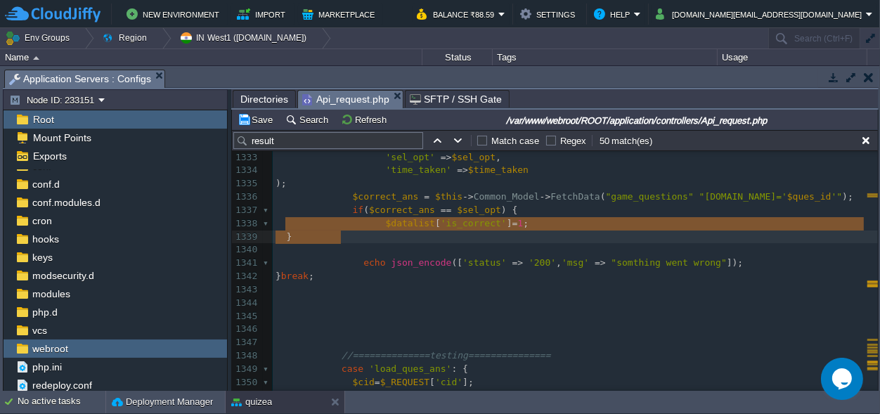
type textarea "}"
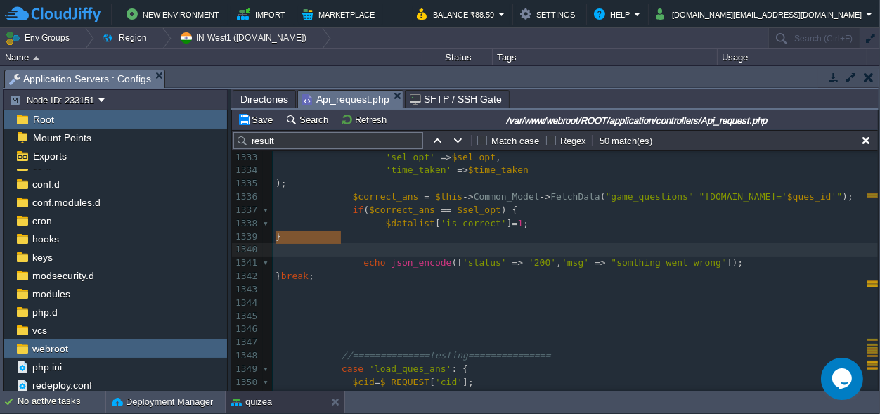
drag, startPoint x: 339, startPoint y: 237, endPoint x: 262, endPoint y: 232, distance: 76.8
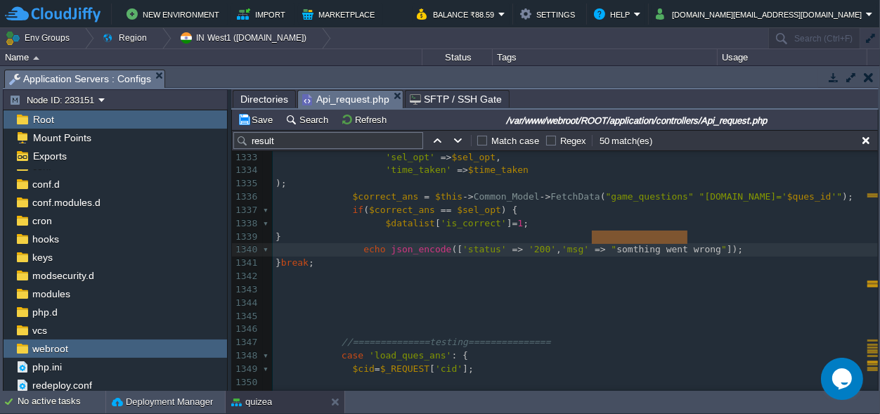
drag, startPoint x: 686, startPoint y: 241, endPoint x: 590, endPoint y: 240, distance: 97.0
type textarea "Submited"
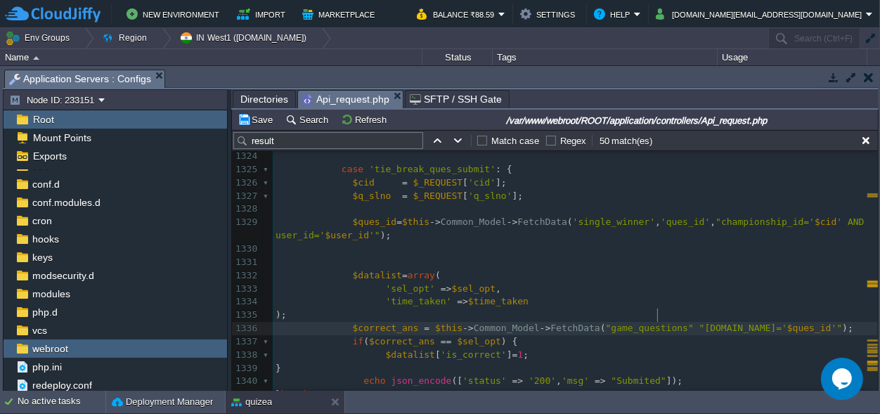
click at [658, 312] on div "xxxxxxxxxx $data = array ( 'status' => '200' , 'msg' => " result Declred" , 'ma…" at bounding box center [575, 348] width 605 height 689
type textarea ","","
click at [699, 323] on span """" at bounding box center [704, 328] width 11 height 11
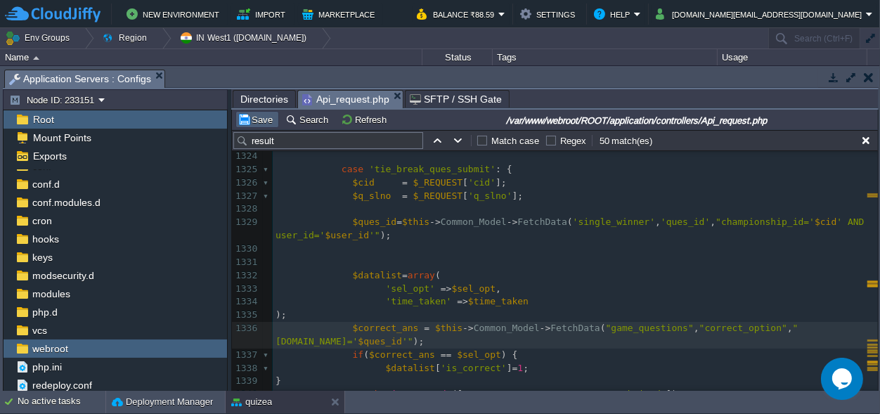
click at [256, 120] on button "Save" at bounding box center [256, 119] width 39 height 13
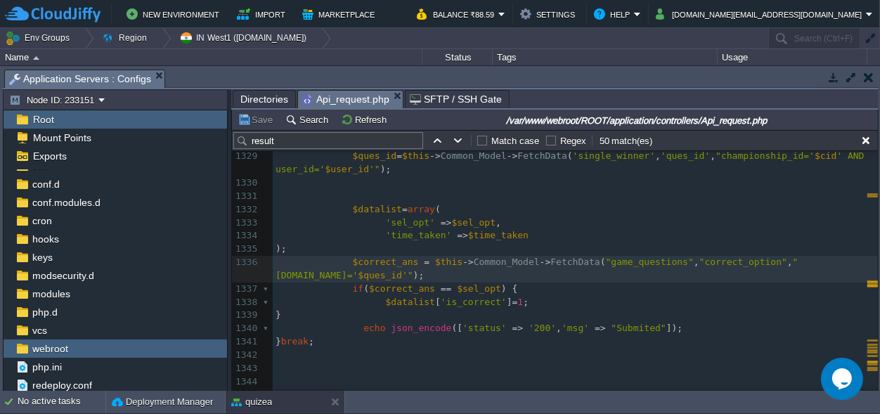
scroll to position [18114, 0]
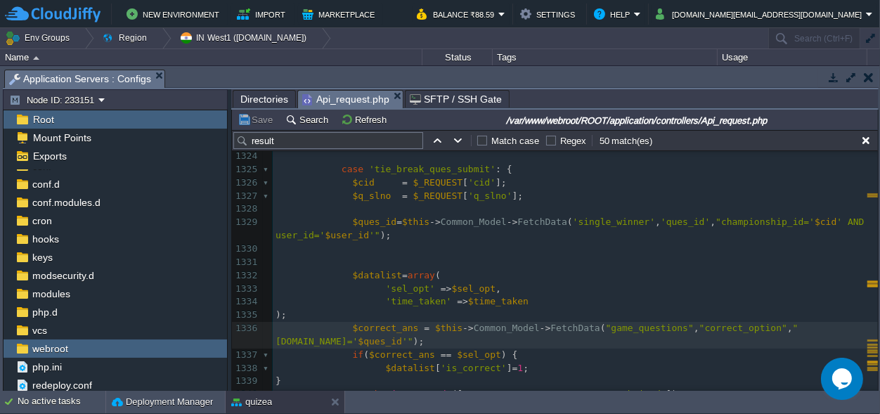
click at [240, 114] on button "Save" at bounding box center [256, 119] width 39 height 13
click at [242, 115] on button "Save" at bounding box center [256, 119] width 39 height 13
